Goal: Transaction & Acquisition: Purchase product/service

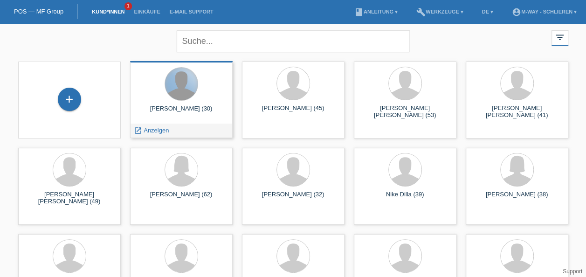
click at [174, 95] on div at bounding box center [181, 84] width 33 height 33
click at [155, 133] on span "Anzeigen" at bounding box center [156, 130] width 25 height 7
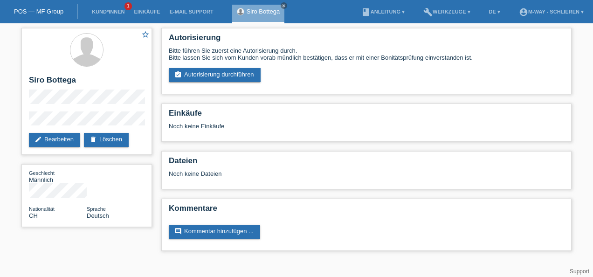
drag, startPoint x: 0, startPoint y: 0, endPoint x: 156, endPoint y: 133, distance: 205.1
click at [156, 133] on div "star_border Siro Bottega edit Bearbeiten delete Löschen Geschlecht Männlich Nat…" at bounding box center [87, 129] width 140 height 213
click at [233, 76] on link "assignment_turned_in Autorisierung durchführen" at bounding box center [215, 75] width 92 height 14
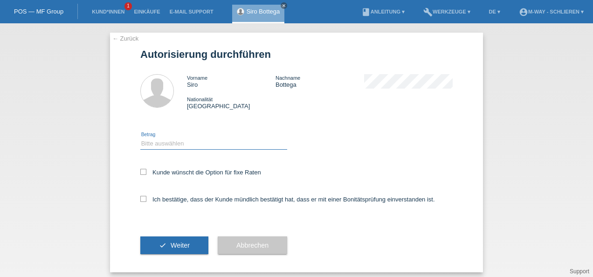
click at [170, 146] on select "Bitte auswählen CHF 1.00 - CHF 499.00 CHF 500.00 - CHF 1'999.00 CHF 2'000.00 - …" at bounding box center [213, 143] width 147 height 11
select select "2"
click at [140, 138] on select "Bitte auswählen CHF 1.00 - CHF 499.00 CHF 500.00 - CHF 1'999.00 CHF 2'000.00 - …" at bounding box center [213, 143] width 147 height 11
click at [141, 171] on icon at bounding box center [143, 172] width 6 height 6
click at [141, 171] on input "Kunde wünscht die Option für fixe Raten" at bounding box center [143, 172] width 6 height 6
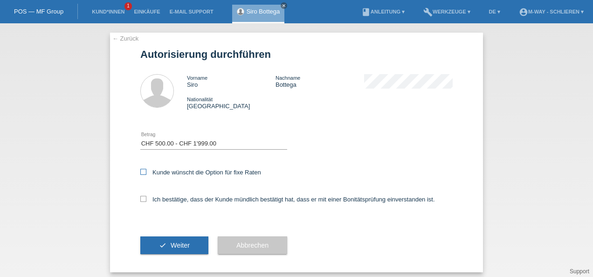
checkbox input "true"
click at [140, 201] on icon at bounding box center [143, 199] width 6 height 6
click at [140, 201] on input "Ich bestätige, dass der Kunde mündlich bestätigt hat, dass er mit einer Bonität…" at bounding box center [143, 199] width 6 height 6
checkbox input "true"
click at [159, 248] on icon "check" at bounding box center [162, 245] width 7 height 7
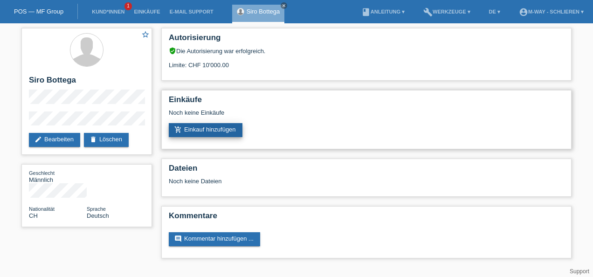
click at [210, 131] on link "add_shopping_cart Einkauf hinzufügen" at bounding box center [206, 130] width 74 height 14
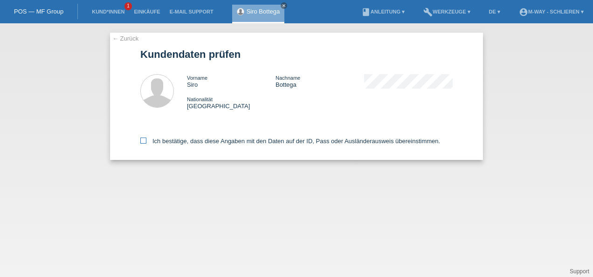
click at [144, 141] on icon at bounding box center [143, 141] width 6 height 6
click at [144, 141] on input "Ich bestätige, dass diese Angaben mit den Daten auf der ID, Pass oder Ausländer…" at bounding box center [143, 141] width 6 height 6
checkbox input "true"
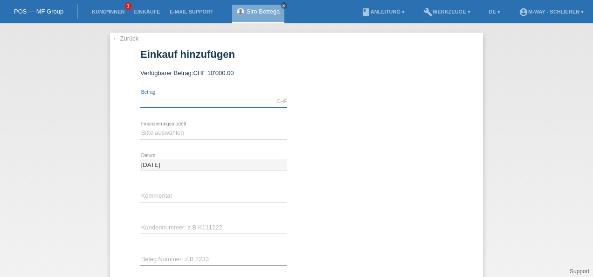
click at [165, 100] on input "text" at bounding box center [213, 102] width 147 height 12
type input "798.10"
click at [167, 129] on select "Bitte auswählen Fixe Raten Kauf auf Rechnung mit Teilzahlungsoption" at bounding box center [213, 132] width 147 height 11
select select "77"
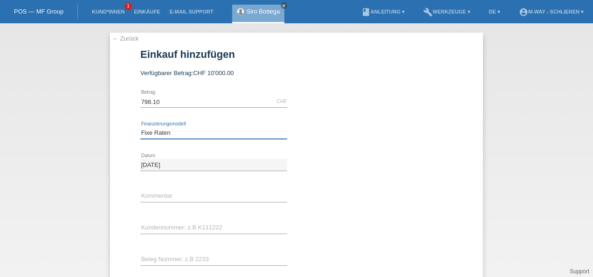
click at [140, 127] on select "Bitte auswählen Fixe Raten Kauf auf Rechnung mit Teilzahlungsoption" at bounding box center [213, 132] width 147 height 11
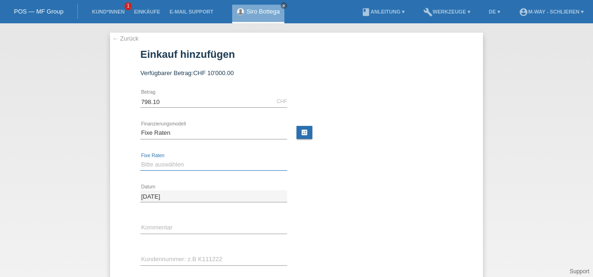
click at [159, 165] on select "Bitte auswählen 4 Raten 5 Raten 6 Raten 7 Raten 8 Raten 9 Raten 10 Raten 11 Rat…" at bounding box center [213, 164] width 147 height 11
select select "165"
click at [140, 159] on select "Bitte auswählen 4 Raten 5 Raten 6 Raten 7 Raten 8 Raten 9 Raten 10 Raten 11 Rat…" at bounding box center [213, 164] width 147 height 11
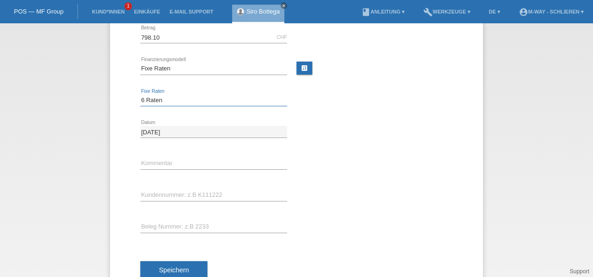
scroll to position [92, 0]
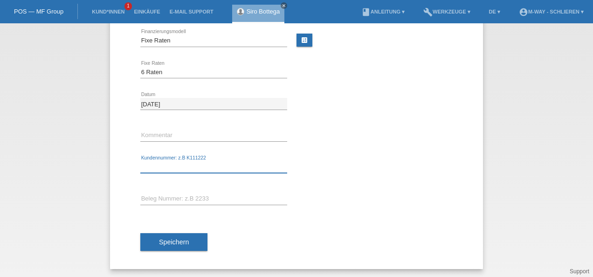
click at [176, 161] on input "text" at bounding box center [213, 167] width 147 height 12
type input "K412301"
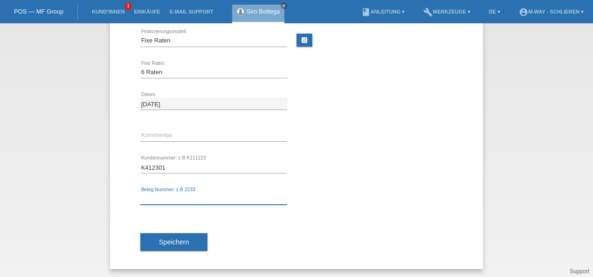
click at [164, 197] on input "text" at bounding box center [213, 199] width 147 height 12
type input "30024/41"
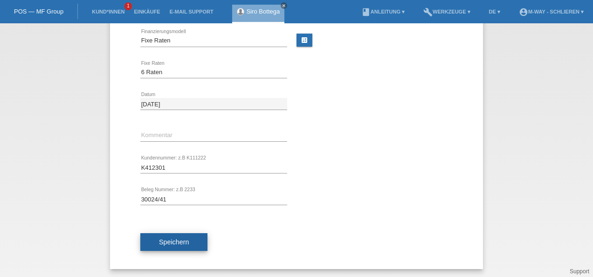
click at [175, 242] on span "Speichern" at bounding box center [174, 241] width 30 height 7
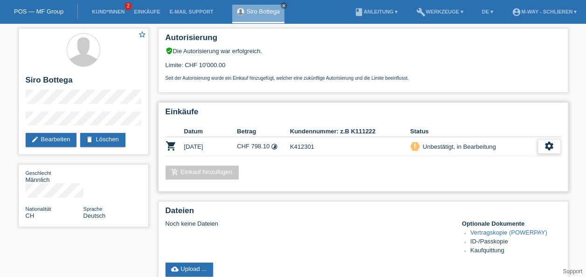
click at [547, 144] on icon "settings" at bounding box center [549, 146] width 10 height 10
click at [549, 144] on icon "settings" at bounding box center [549, 146] width 10 height 10
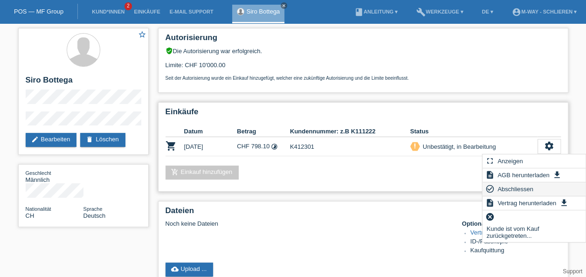
click at [525, 186] on span "Abschliessen" at bounding box center [515, 188] width 39 height 11
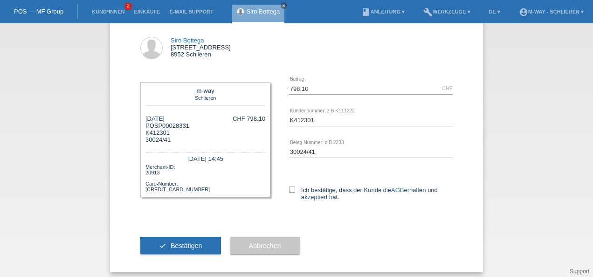
scroll to position [51, 0]
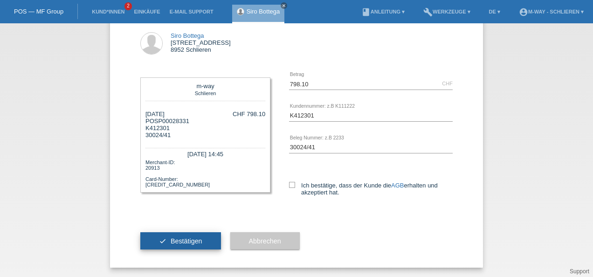
click at [185, 240] on span "Bestätigen" at bounding box center [187, 240] width 32 height 7
click at [289, 182] on icon at bounding box center [292, 185] width 6 height 6
click at [289, 182] on input "Ich bestätige, dass der Kunde die AGB erhalten und akzeptiert hat." at bounding box center [292, 185] width 6 height 6
checkbox input "true"
click at [176, 243] on span "Bestätigen" at bounding box center [187, 240] width 32 height 7
